Goal: Task Accomplishment & Management: Manage account settings

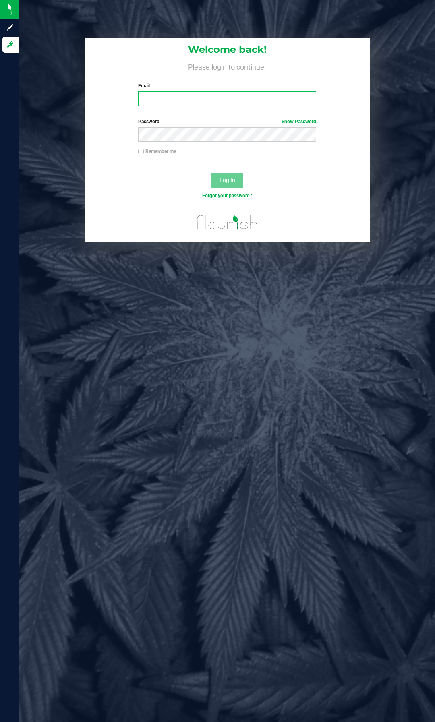
drag, startPoint x: 183, startPoint y: 92, endPoint x: 185, endPoint y: 85, distance: 7.1
click at [183, 92] on input "Email" at bounding box center [227, 98] width 178 height 15
type input "[PERSON_NAME][EMAIL_ADDRESS][DOMAIN_NAME]"
click at [211, 173] on button "Log In" at bounding box center [227, 180] width 32 height 15
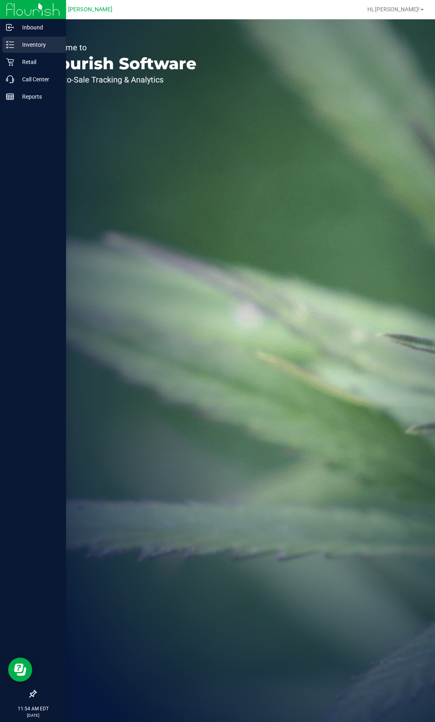
click at [40, 42] on p "Inventory" at bounding box center [38, 45] width 48 height 10
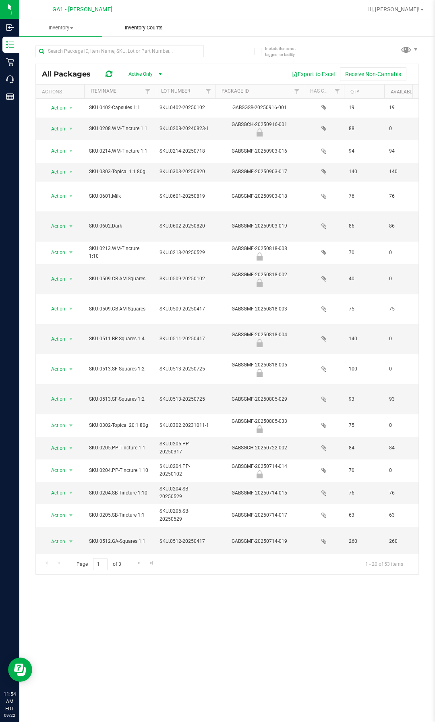
click at [156, 20] on uib-tab-heading "Inventory Counts" at bounding box center [144, 28] width 82 height 16
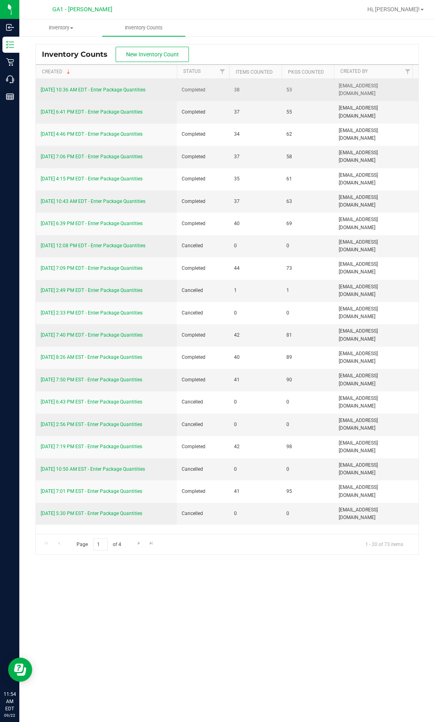
click at [249, 92] on span "38" at bounding box center [255, 90] width 43 height 8
click at [82, 90] on link "[DATE] 10:36 AM EDT - Enter Package Quantities" at bounding box center [93, 90] width 105 height 6
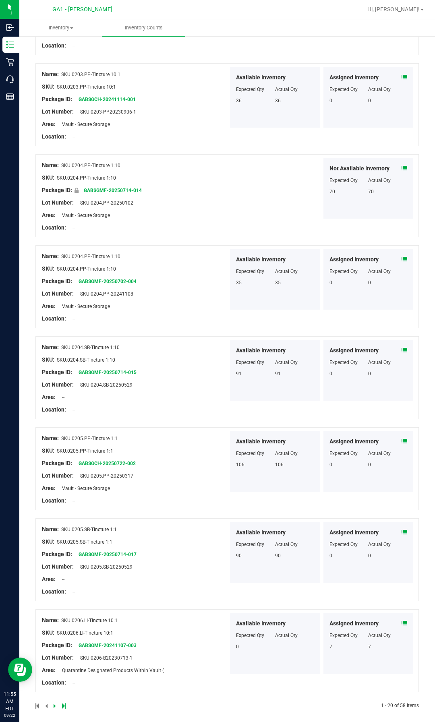
scroll to position [1324, 0]
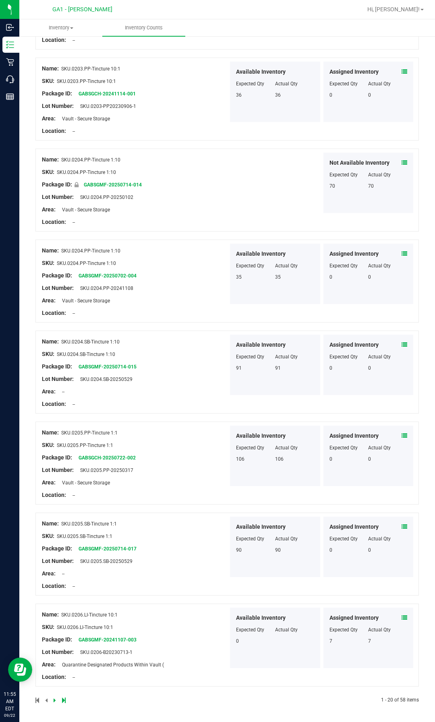
click at [55, 703] on icon at bounding box center [55, 700] width 2 height 5
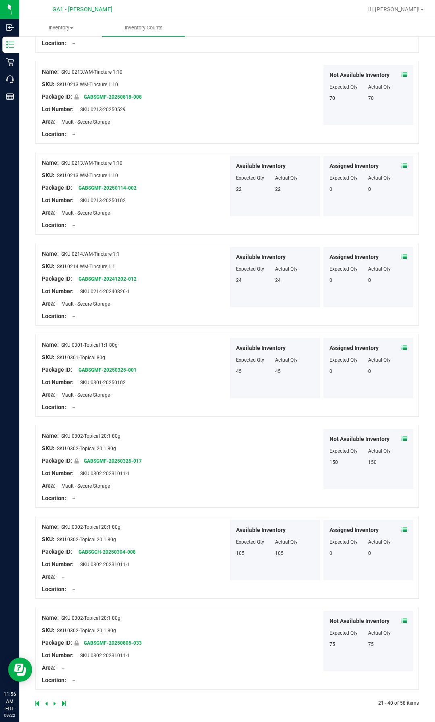
scroll to position [1241, 0]
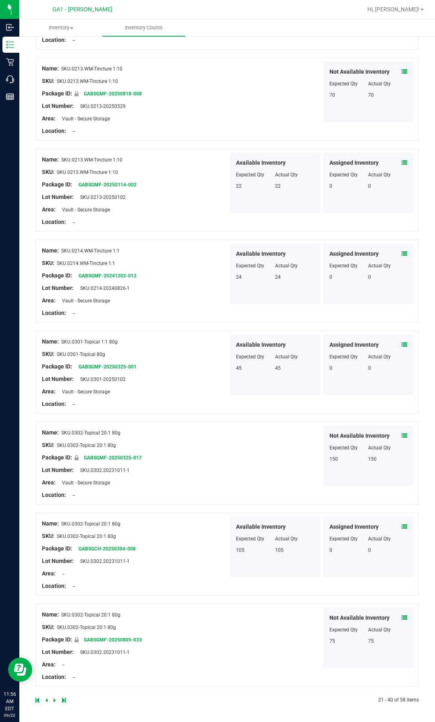
click at [54, 699] on icon at bounding box center [55, 700] width 2 height 5
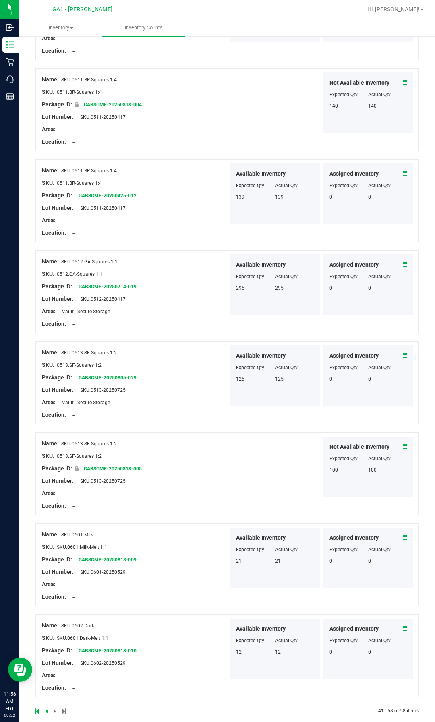
scroll to position [1058, 0]
